Goal: Task Accomplishment & Management: Complete application form

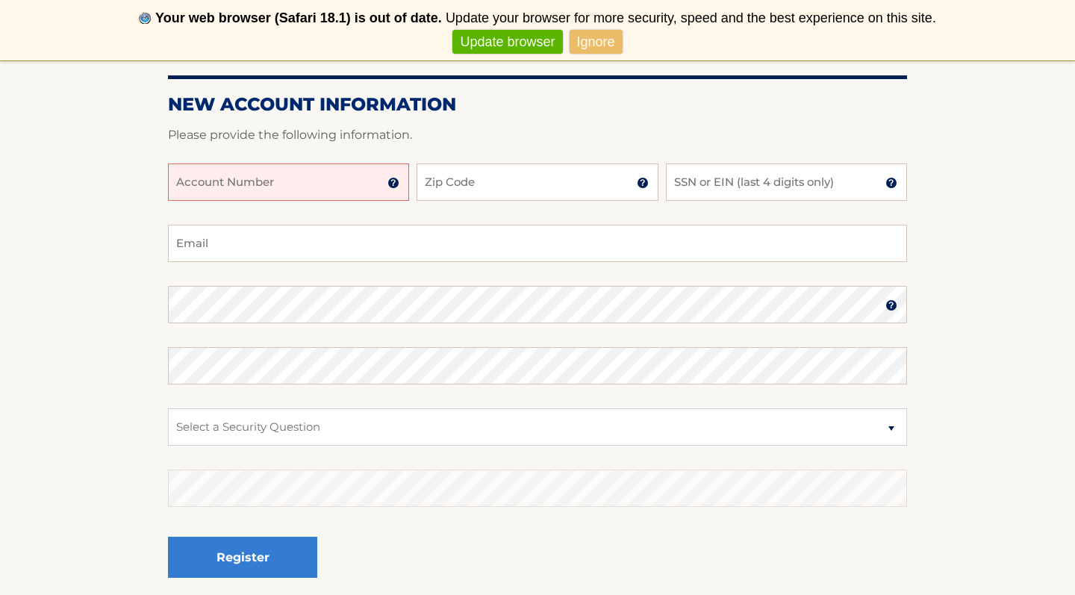
scroll to position [161, 0]
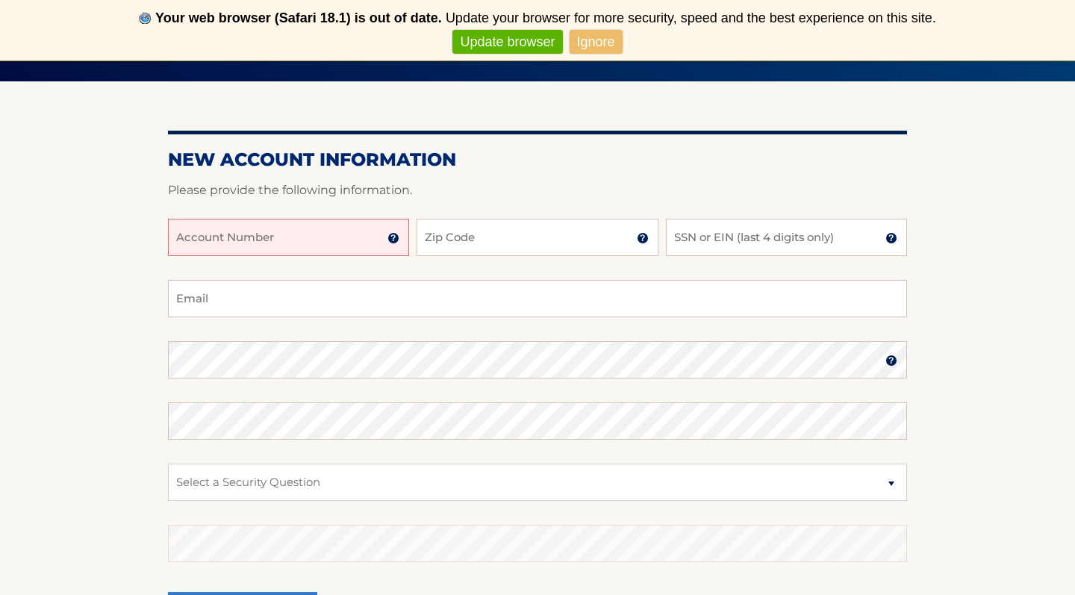
click at [318, 233] on input "Account Number" at bounding box center [288, 237] width 241 height 37
paste input "44456007968"
type input "44456007968"
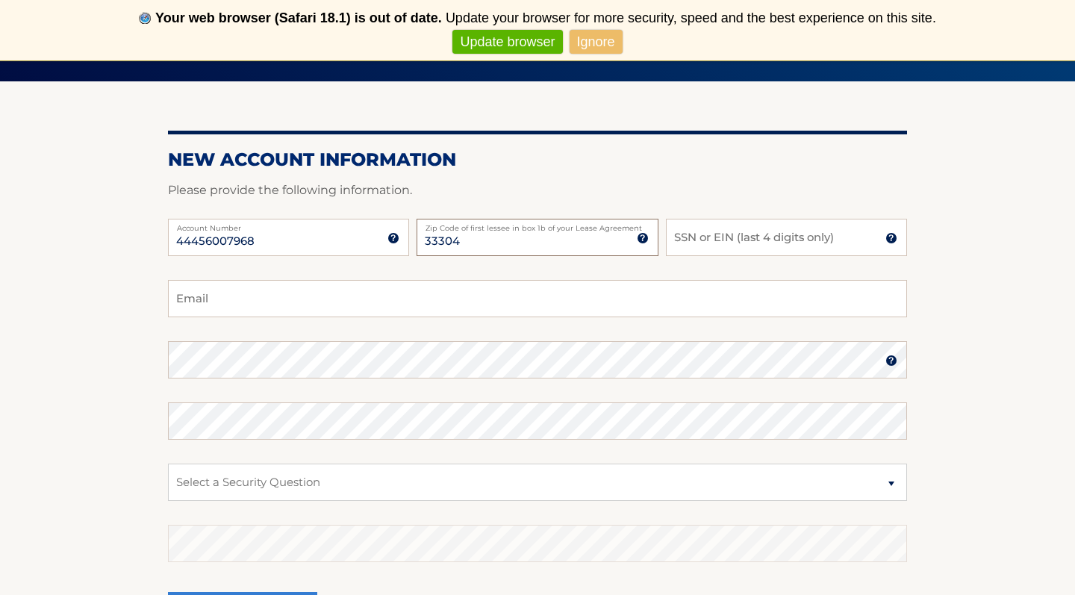
type input "33304"
click at [738, 240] on input "SSN or EIN (last 4 digits only)" at bounding box center [786, 237] width 241 height 37
type input "5"
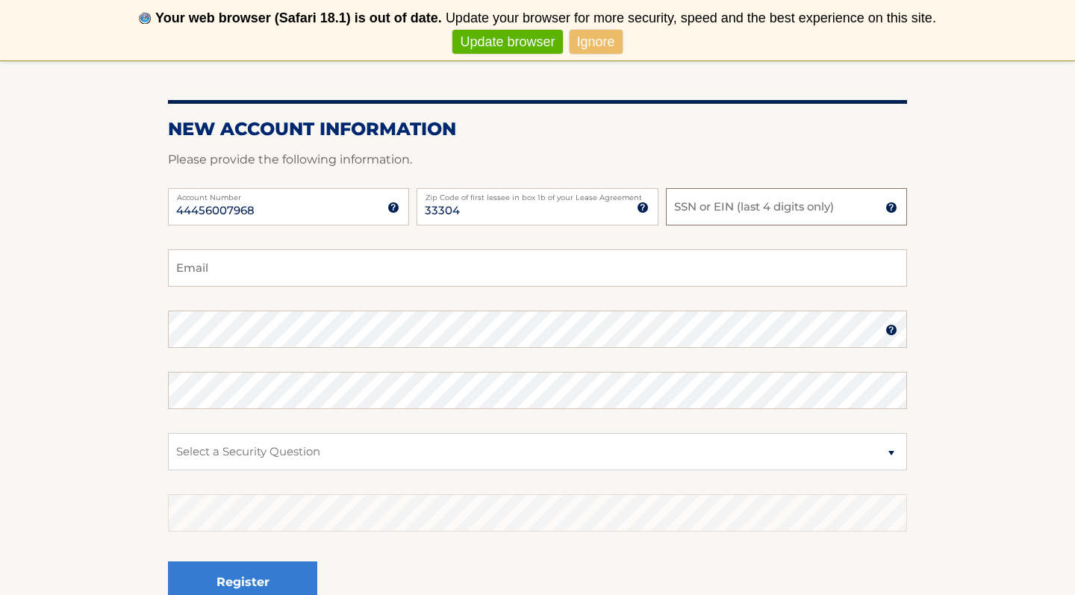
scroll to position [190, 0]
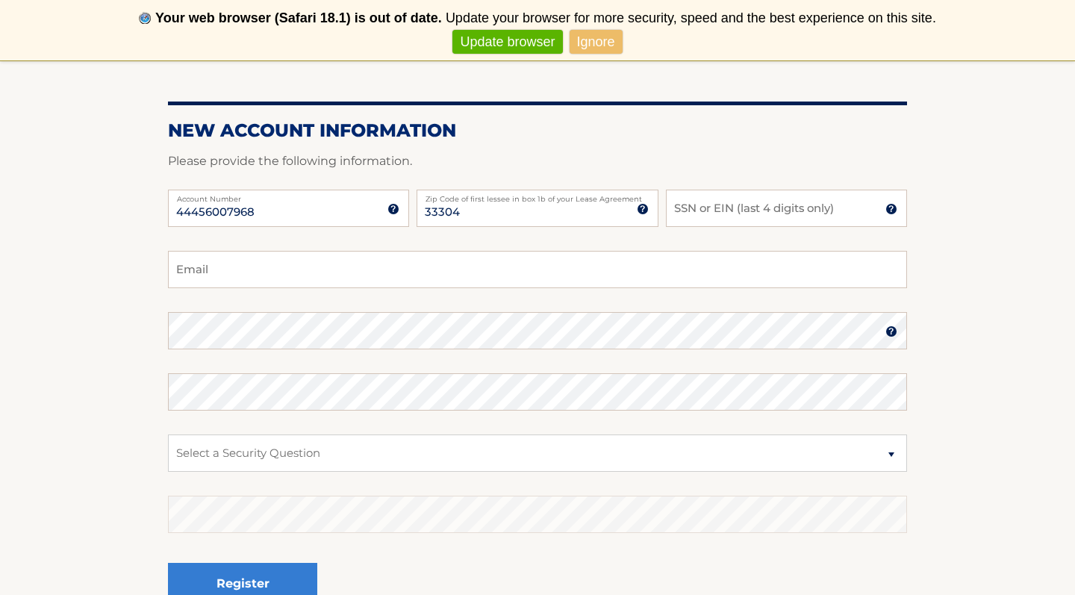
click at [737, 152] on p "Please provide the following information." at bounding box center [537, 161] width 739 height 21
click at [710, 213] on input "SSN or EIN (last 4 digits only)" at bounding box center [786, 208] width 241 height 37
type input "5641"
type input "[EMAIL_ADDRESS][DOMAIN_NAME]"
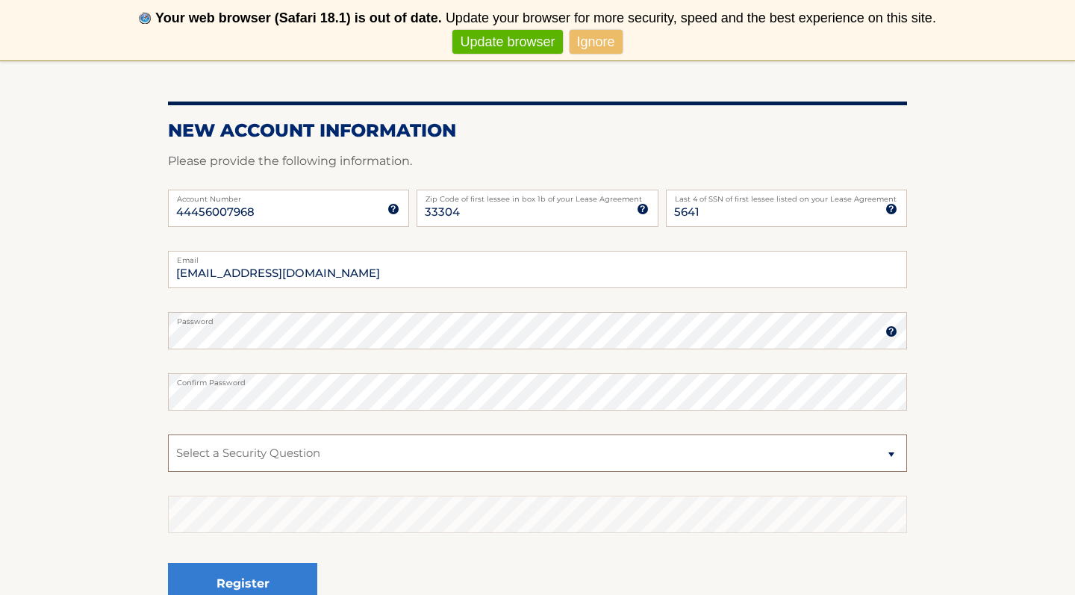
select select "2"
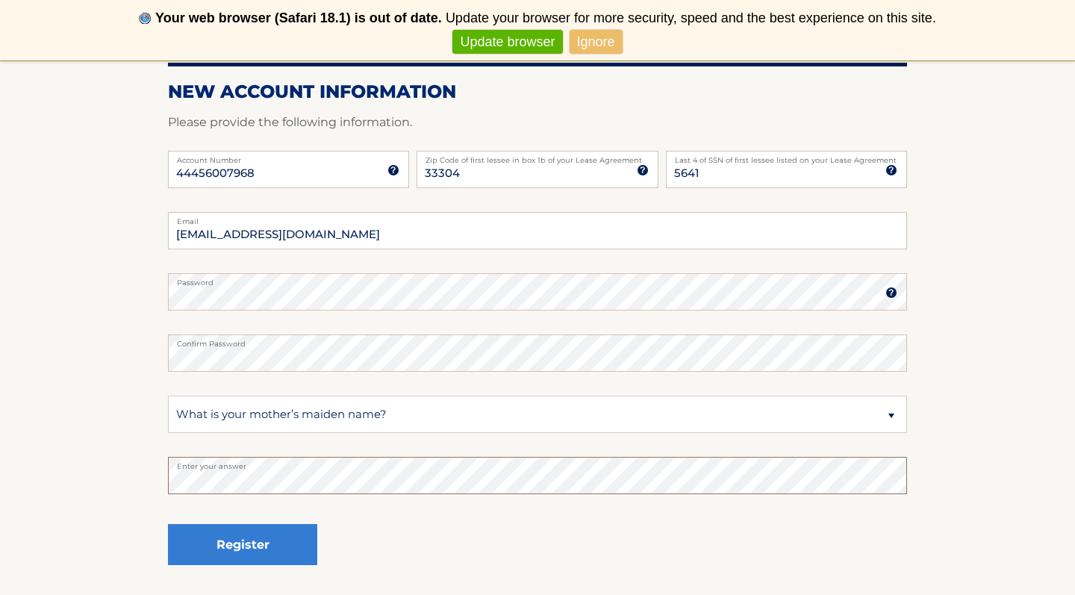
scroll to position [233, 0]
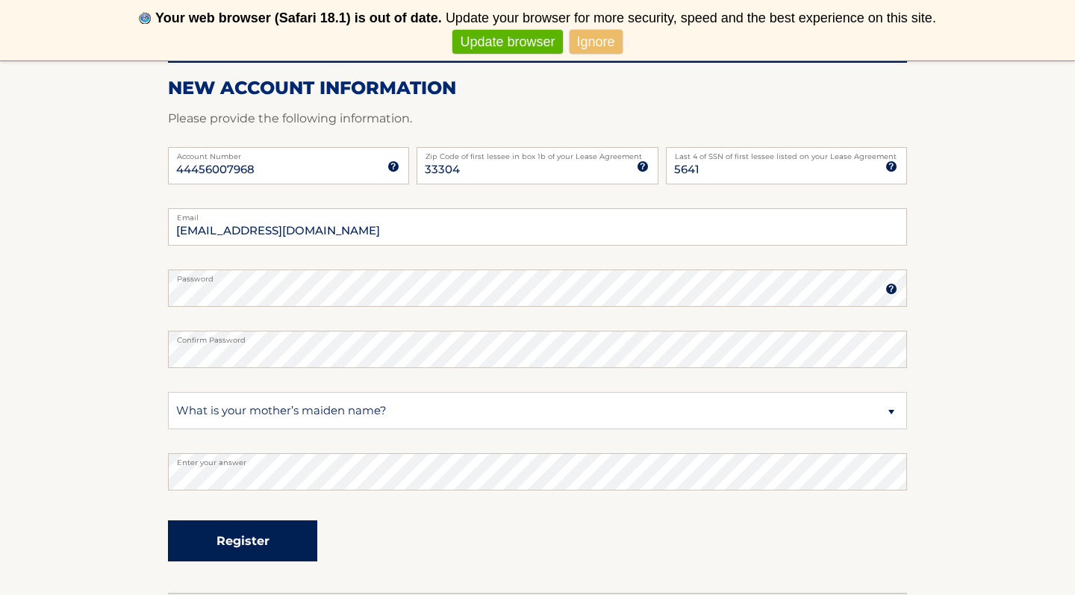
click at [243, 543] on button "Register" at bounding box center [242, 540] width 149 height 41
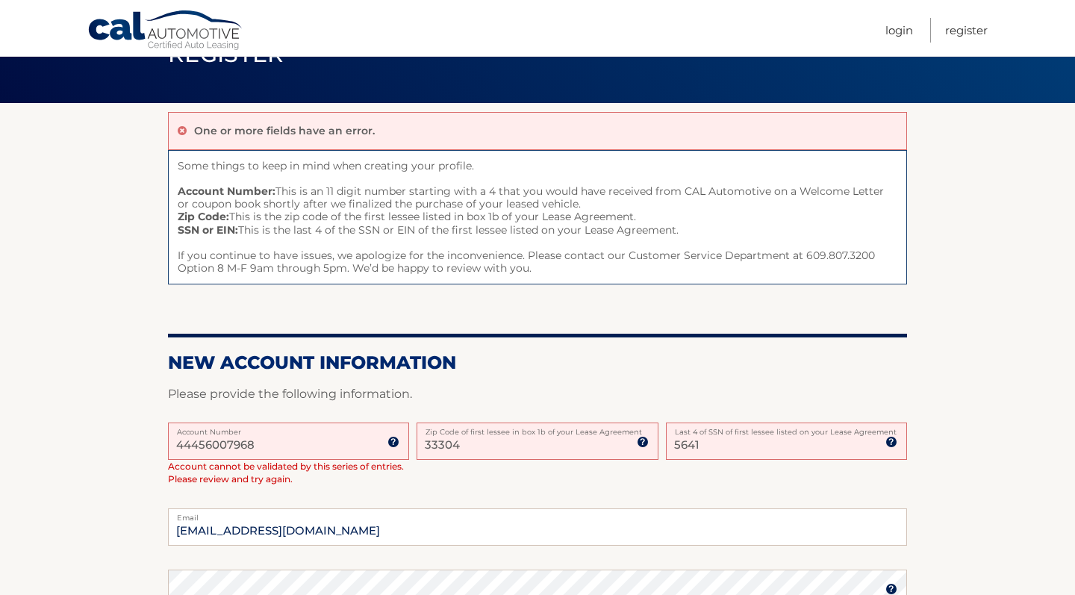
scroll to position [80, 0]
click at [717, 448] on input "5641" at bounding box center [786, 440] width 241 height 37
click at [684, 338] on div "One or more fields have an error. Some things to keep in mind when creating you…" at bounding box center [537, 498] width 739 height 790
